Goal: Transaction & Acquisition: Purchase product/service

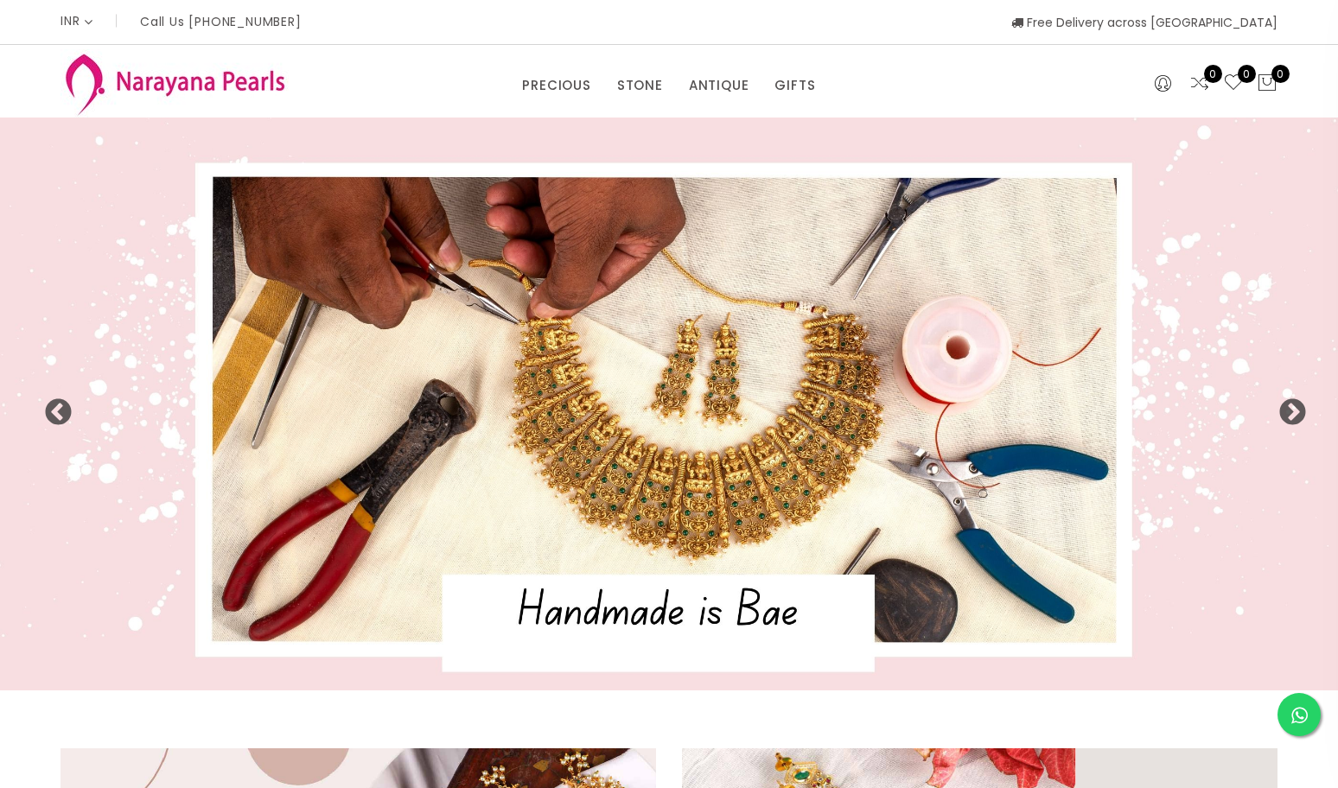
select select "INR"
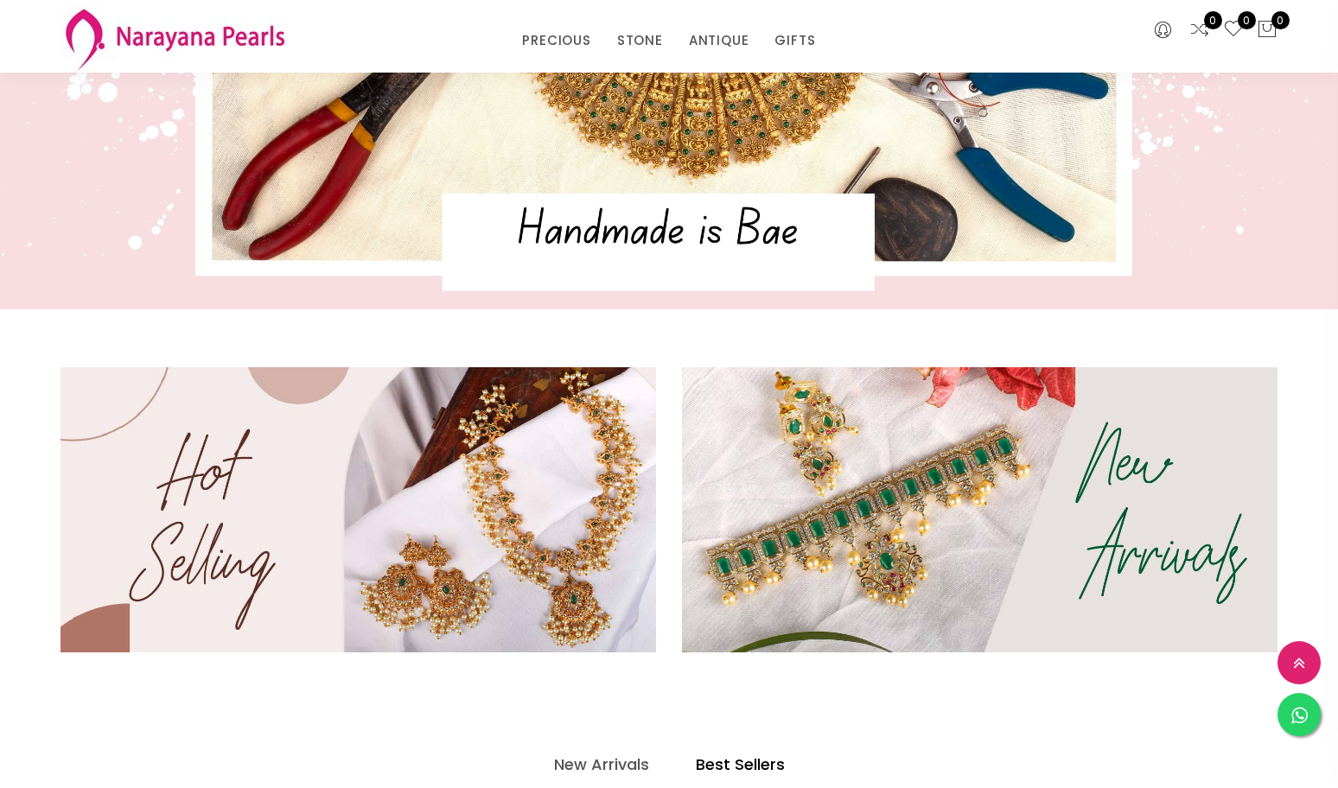
scroll to position [518, 0]
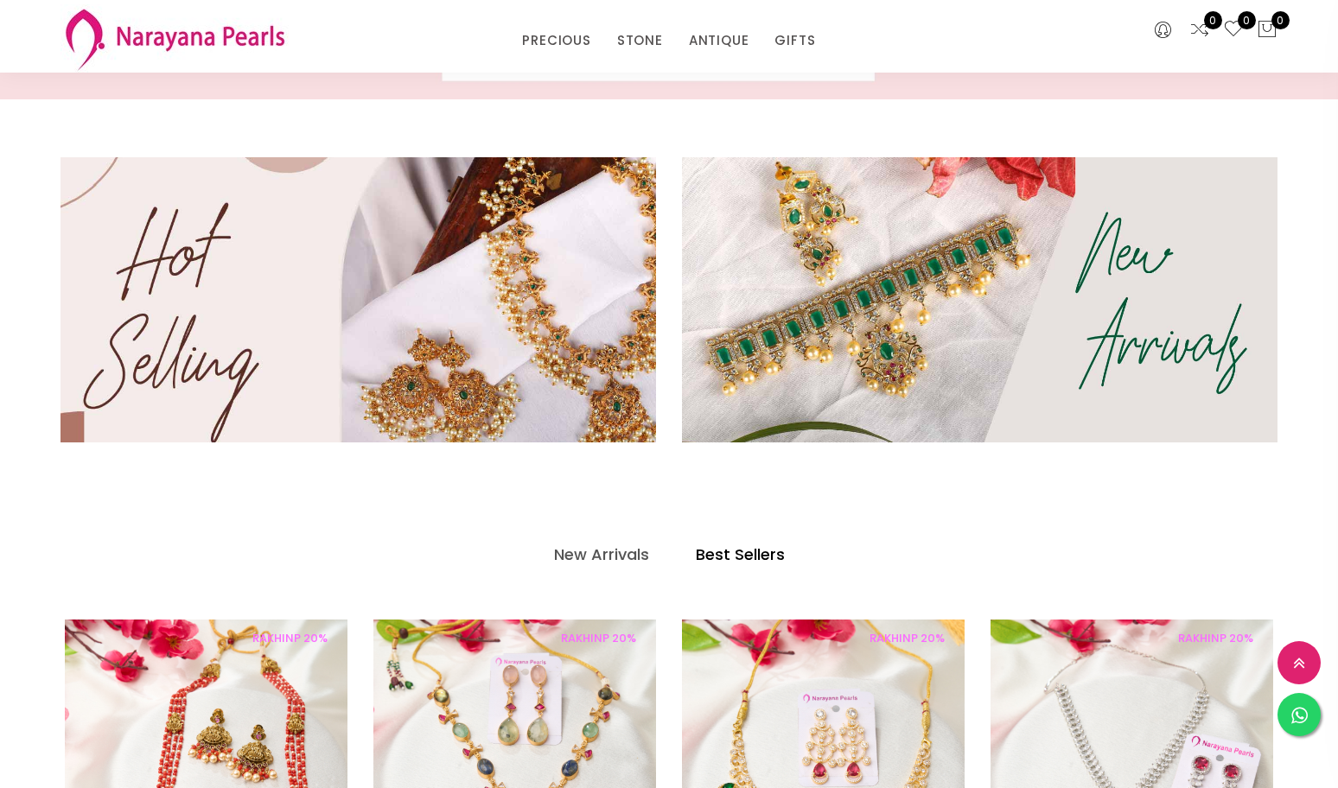
click at [555, 306] on img at bounding box center [358, 299] width 715 height 341
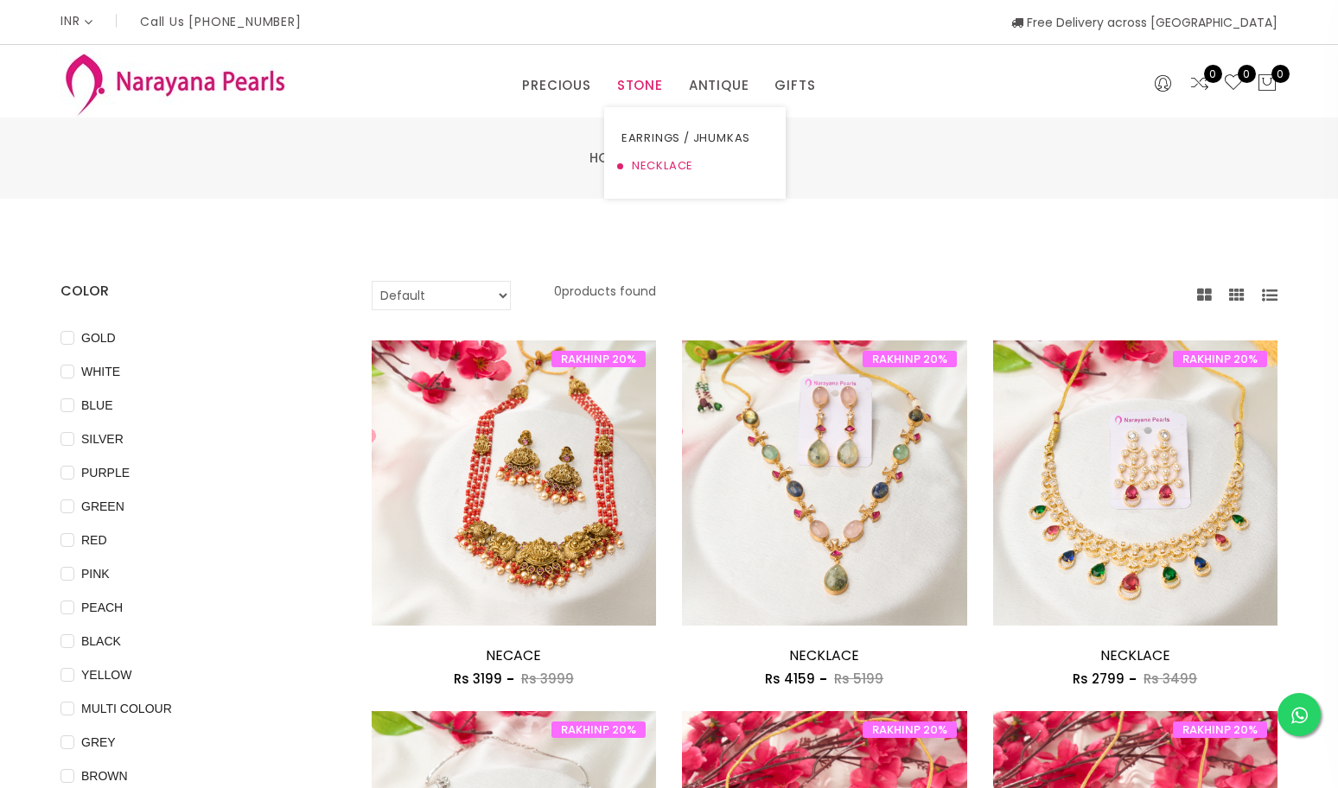
click at [656, 161] on link "NECKLACE" at bounding box center [694, 166] width 147 height 28
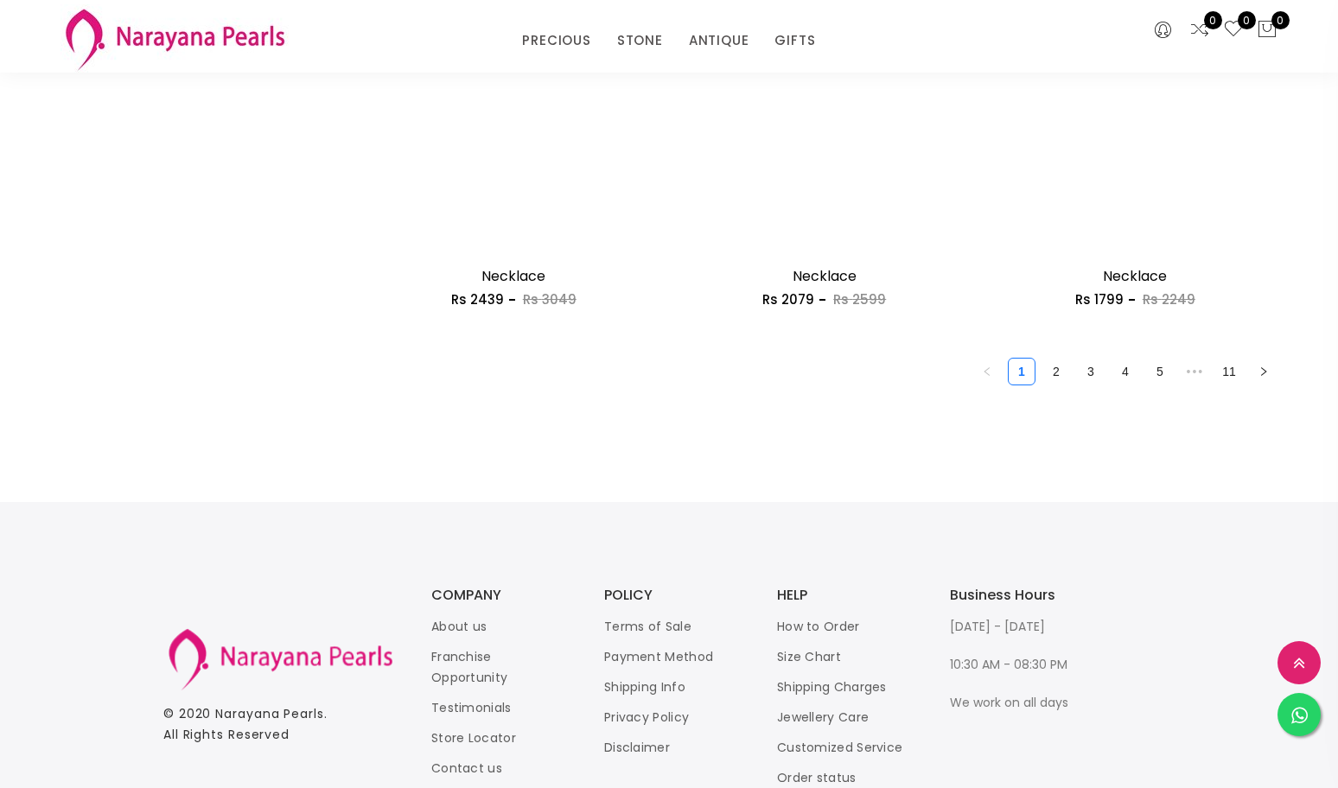
scroll to position [2615, 0]
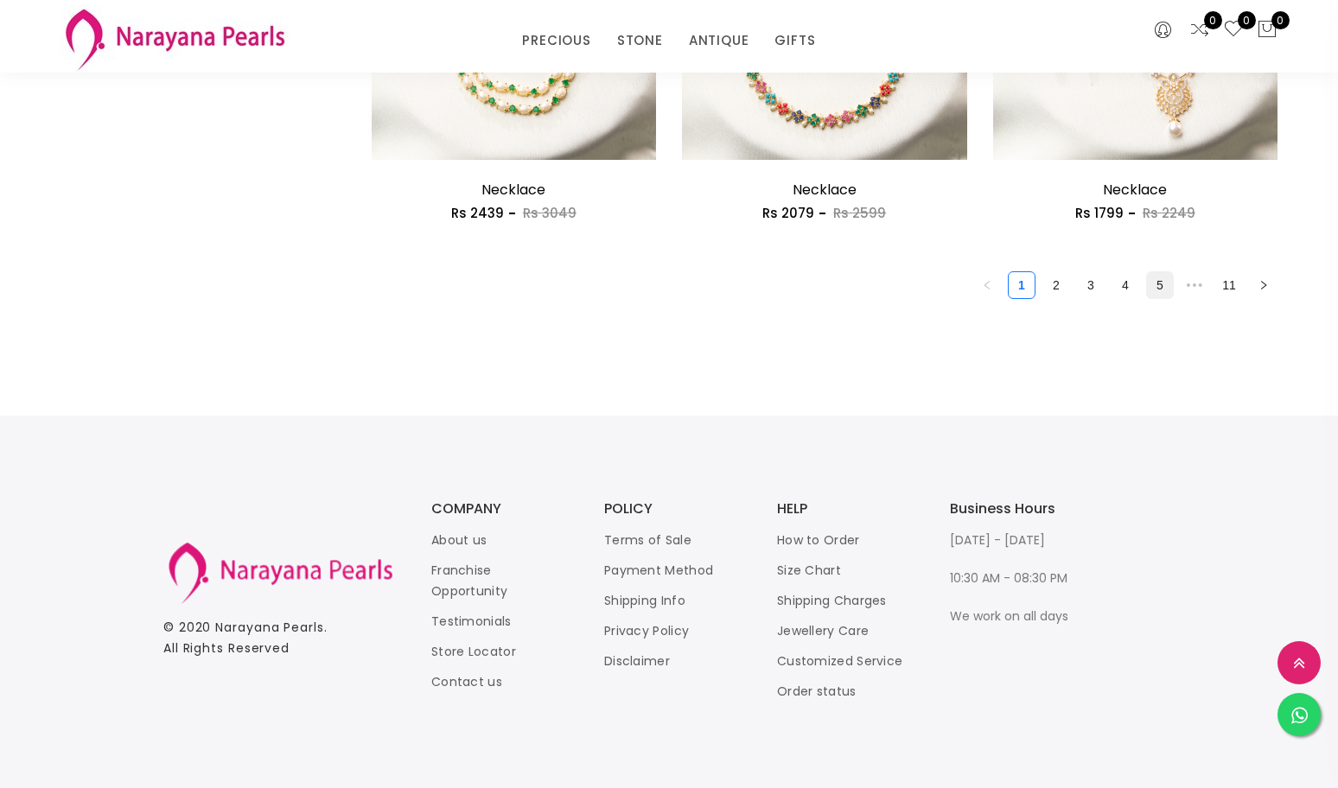
click at [1160, 282] on link "5" at bounding box center [1160, 285] width 26 height 26
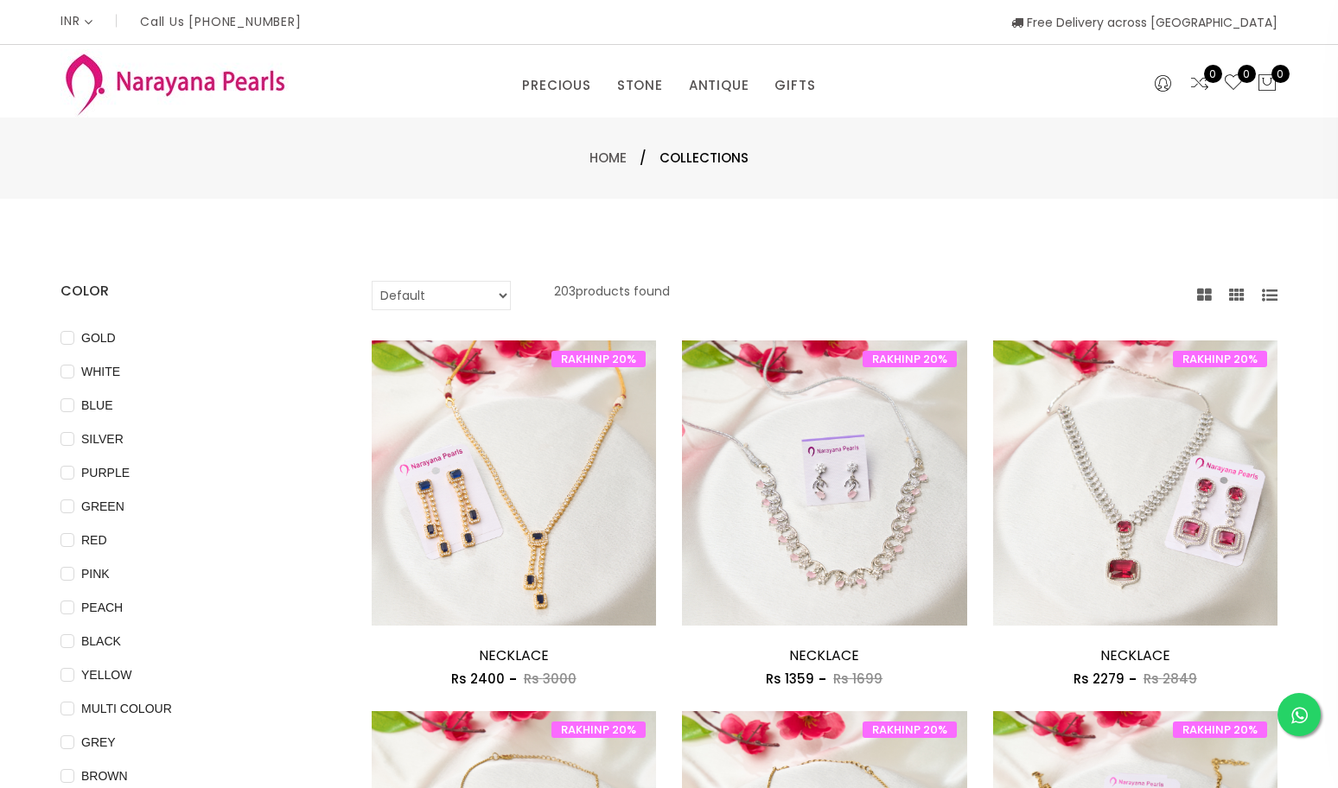
click at [511, 304] on select "Default Price - High to Low Price - Low to High" at bounding box center [441, 295] width 139 height 29
select select "priceHighToLow"
click at [372, 281] on select "Default Price - High to Low Price - Low to High" at bounding box center [441, 295] width 139 height 29
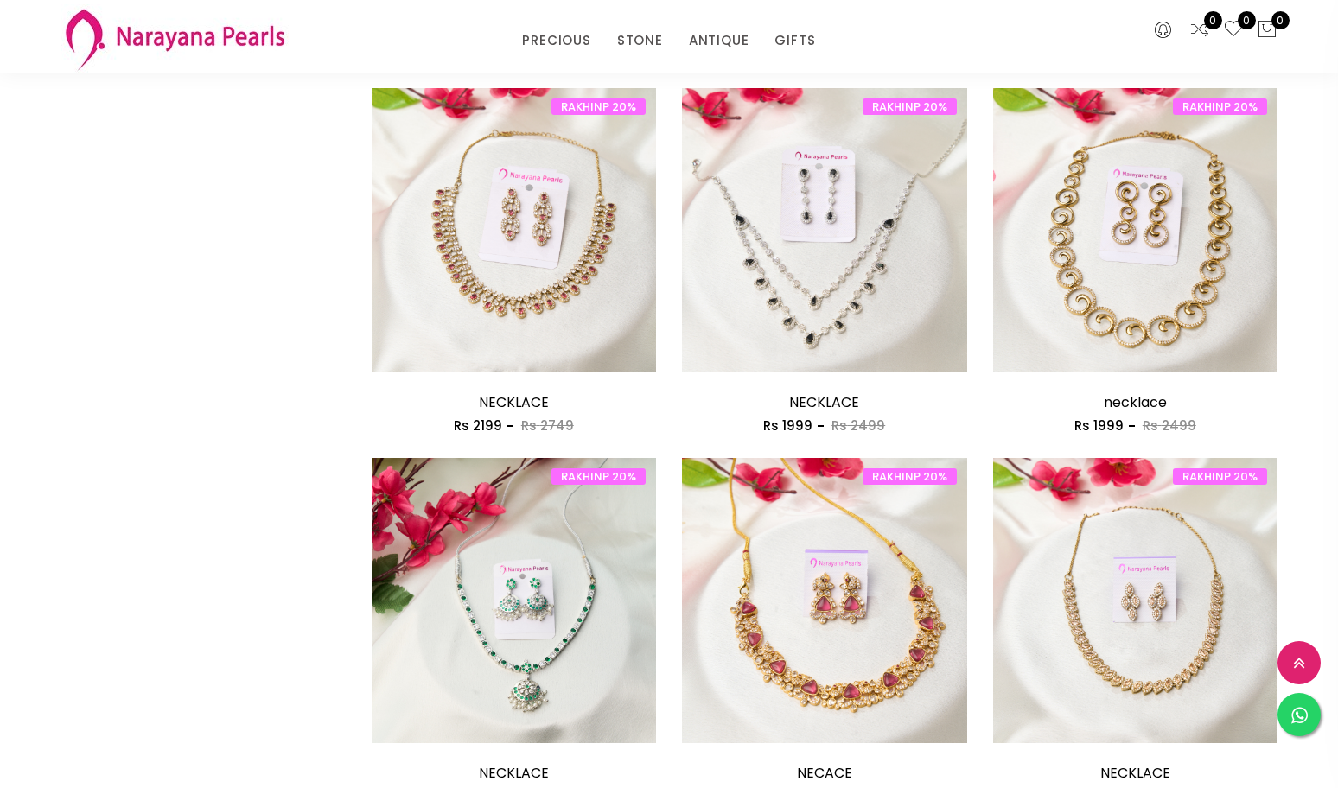
scroll to position [1383, 0]
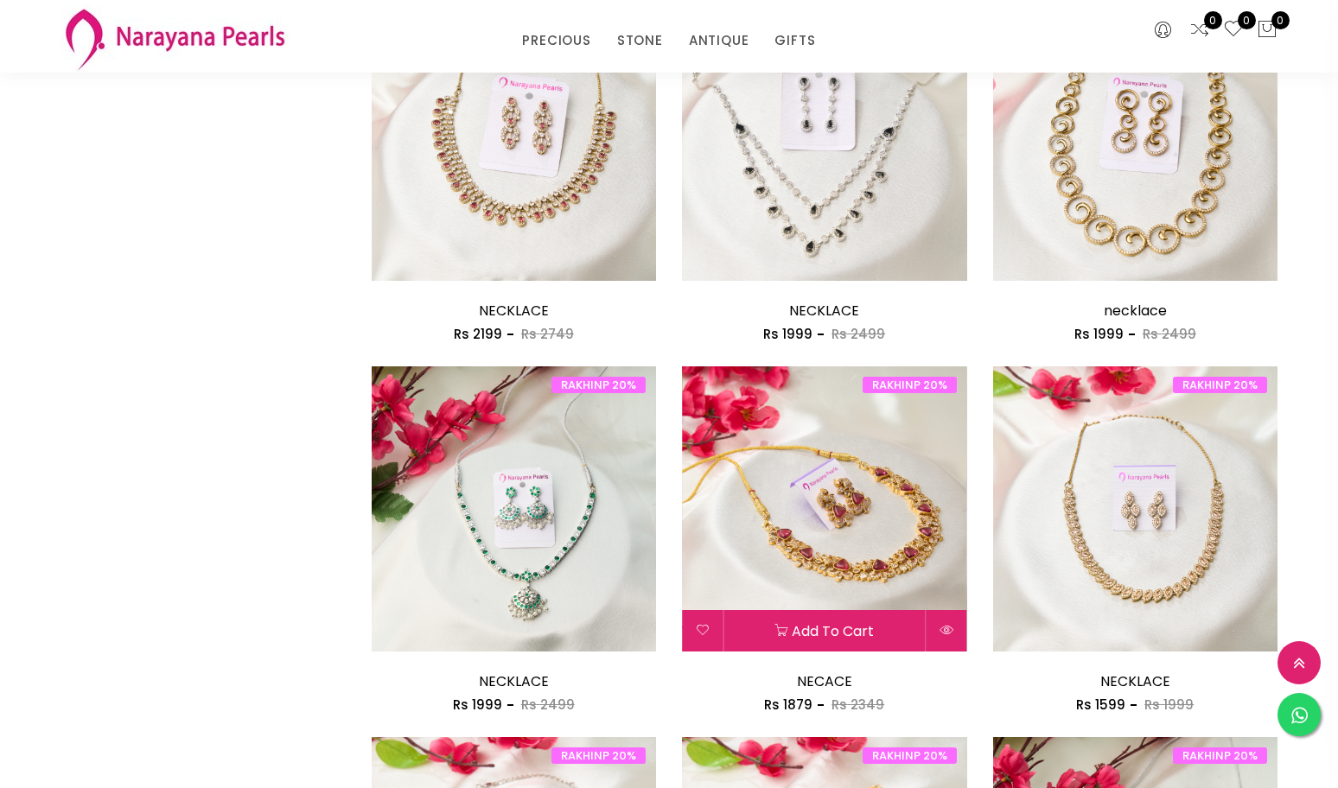
click at [812, 591] on img at bounding box center [824, 508] width 285 height 285
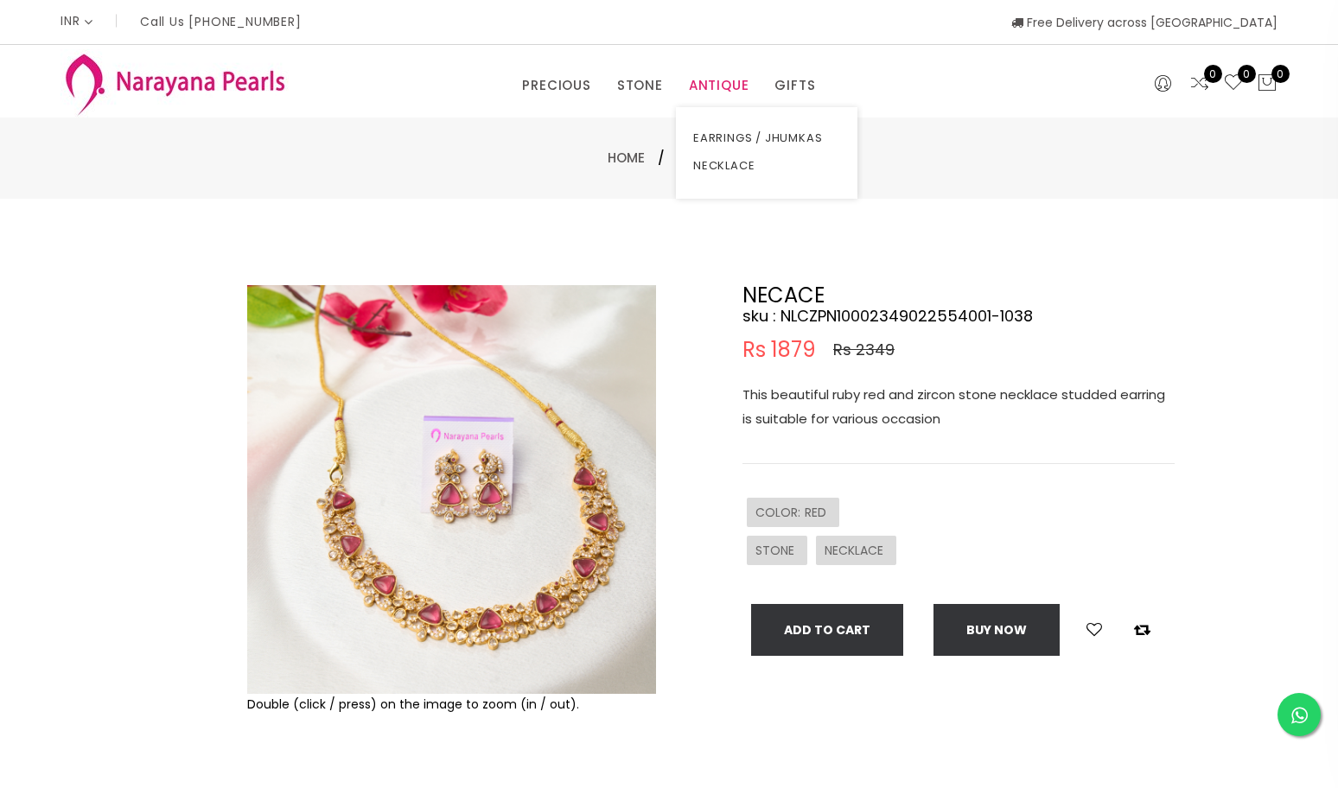
click at [721, 74] on link "ANTIQUE" at bounding box center [719, 86] width 60 height 26
click at [720, 168] on link "NECKLACE" at bounding box center [766, 166] width 147 height 28
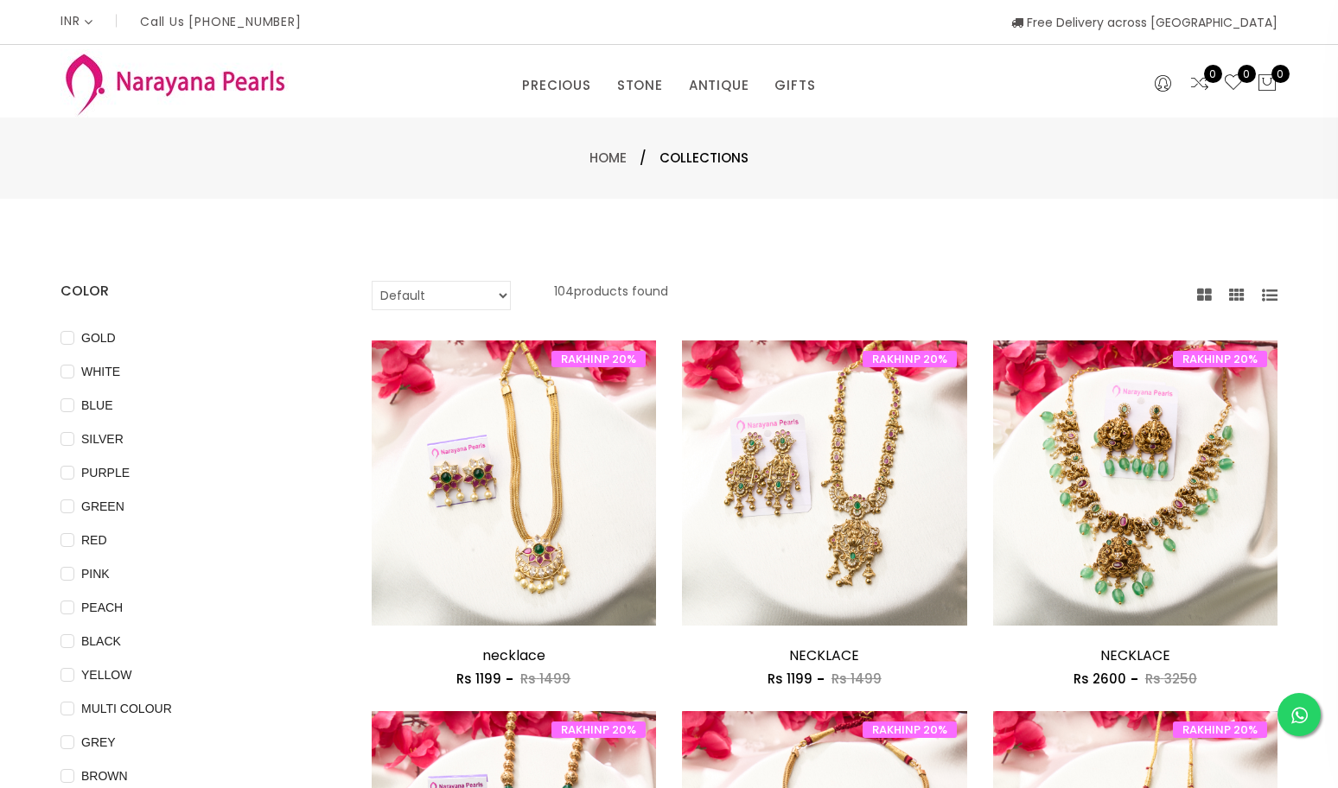
click at [507, 295] on select "Default Price - High to Low Price - Low to High" at bounding box center [441, 295] width 139 height 29
select select "priceHighToLow"
click at [372, 281] on select "Default Price - High to Low Price - Low to High" at bounding box center [441, 295] width 139 height 29
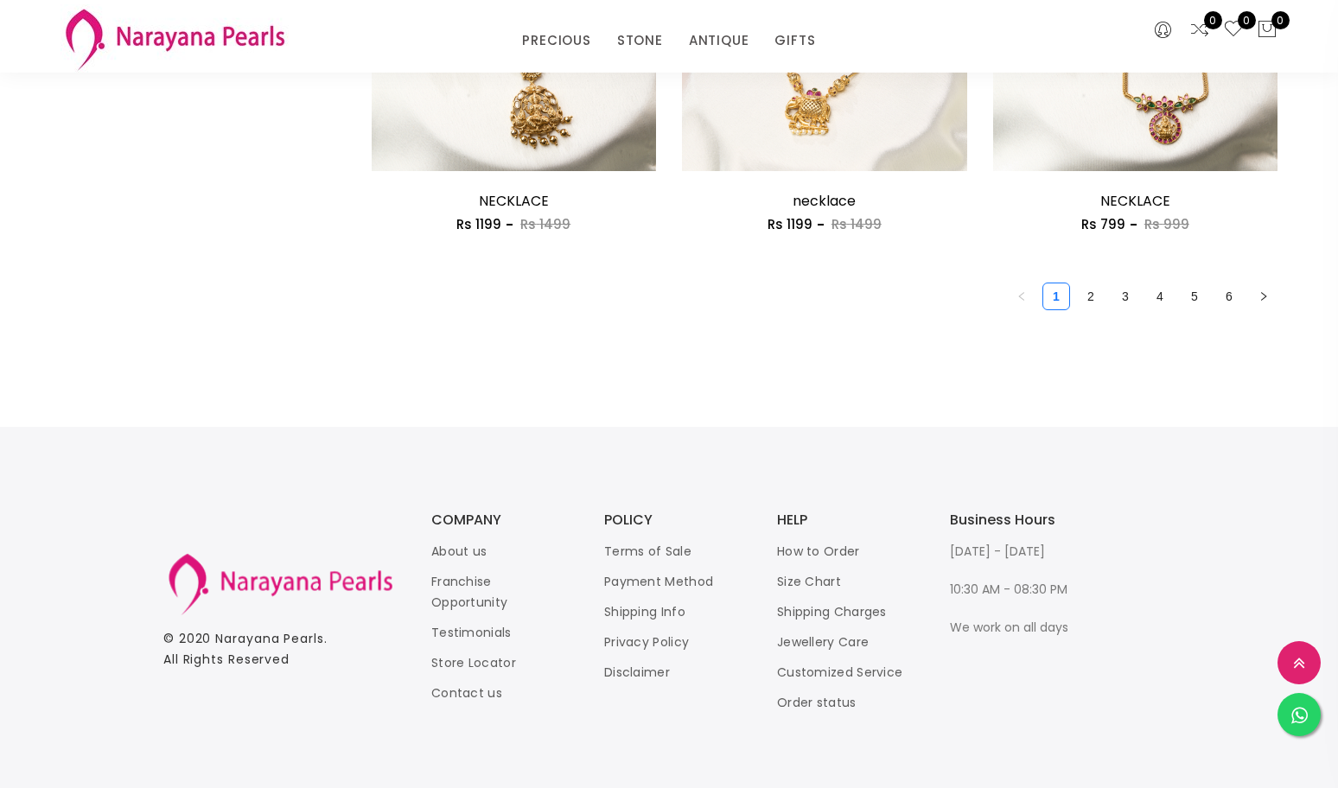
scroll to position [2615, 0]
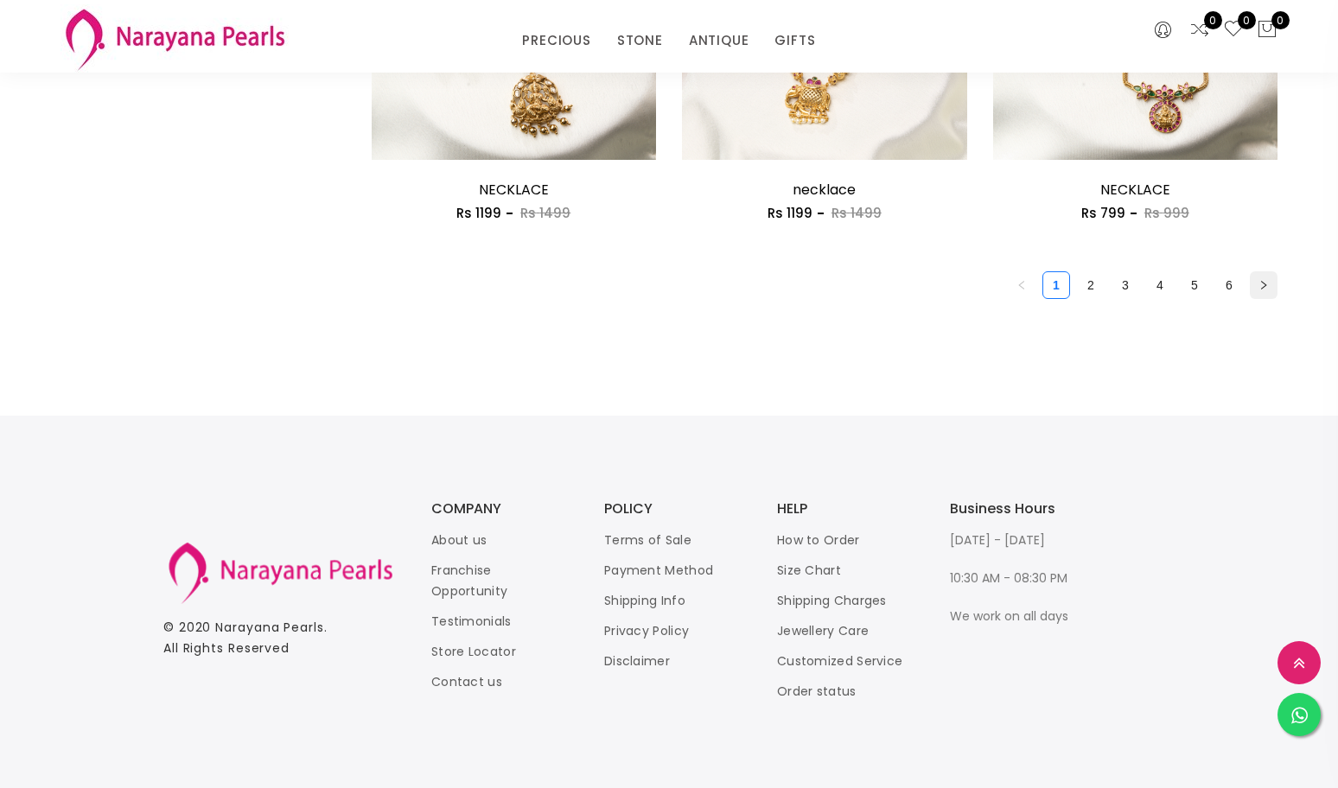
click at [1261, 289] on icon "right" at bounding box center [1263, 285] width 10 height 10
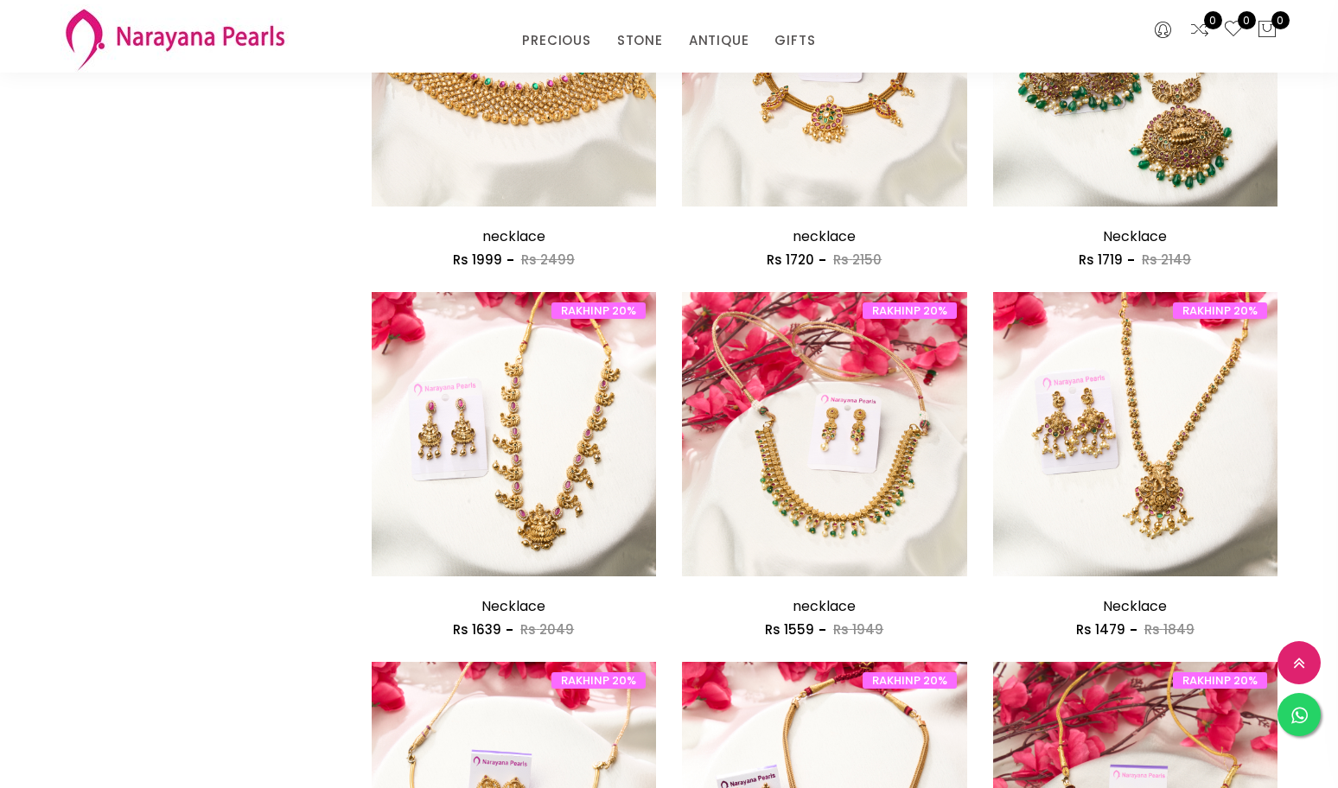
scroll to position [1123, 0]
